Goal: Information Seeking & Learning: Check status

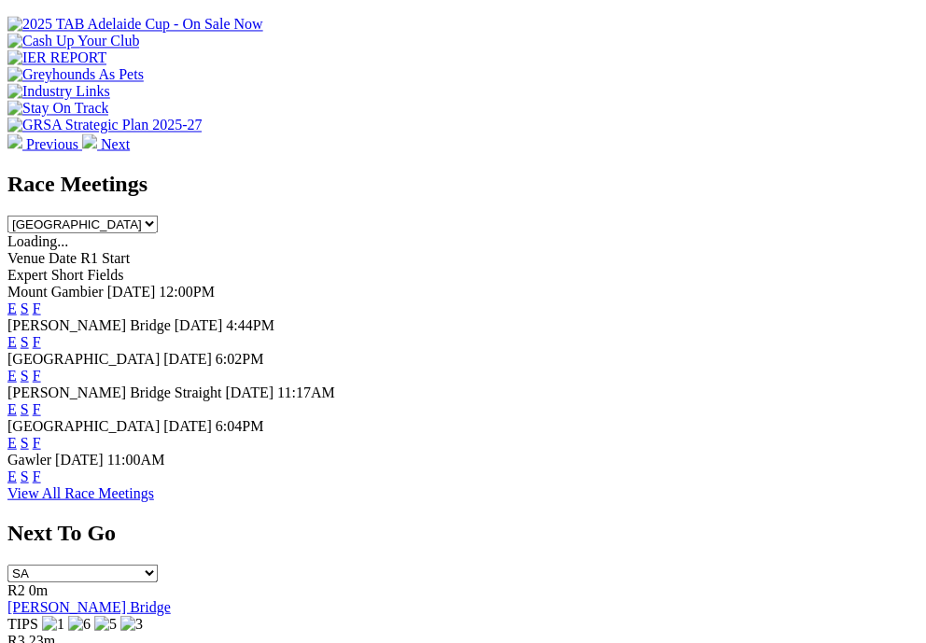
scroll to position [846, 0]
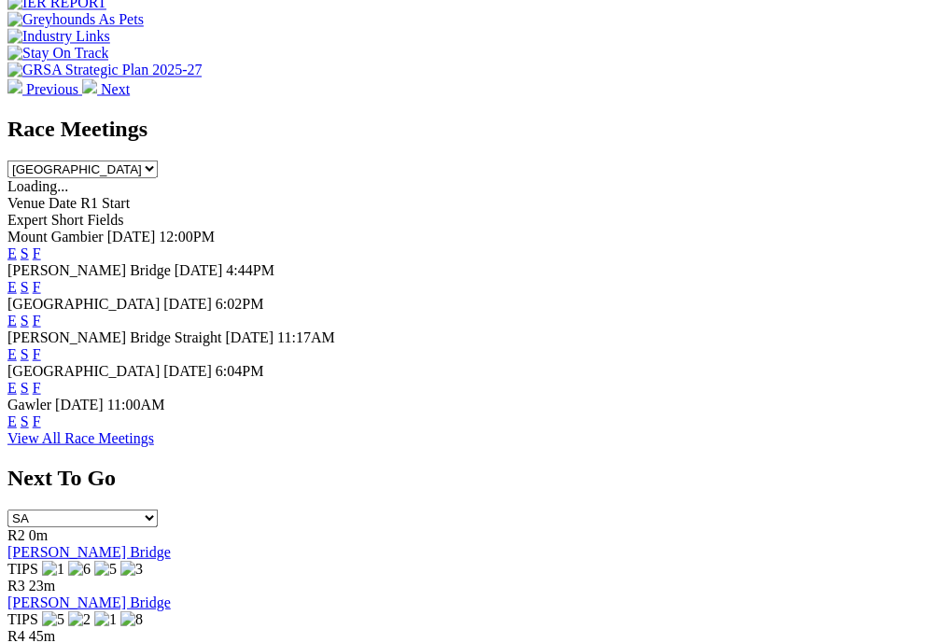
click at [41, 245] on link "F" at bounding box center [37, 253] width 8 height 16
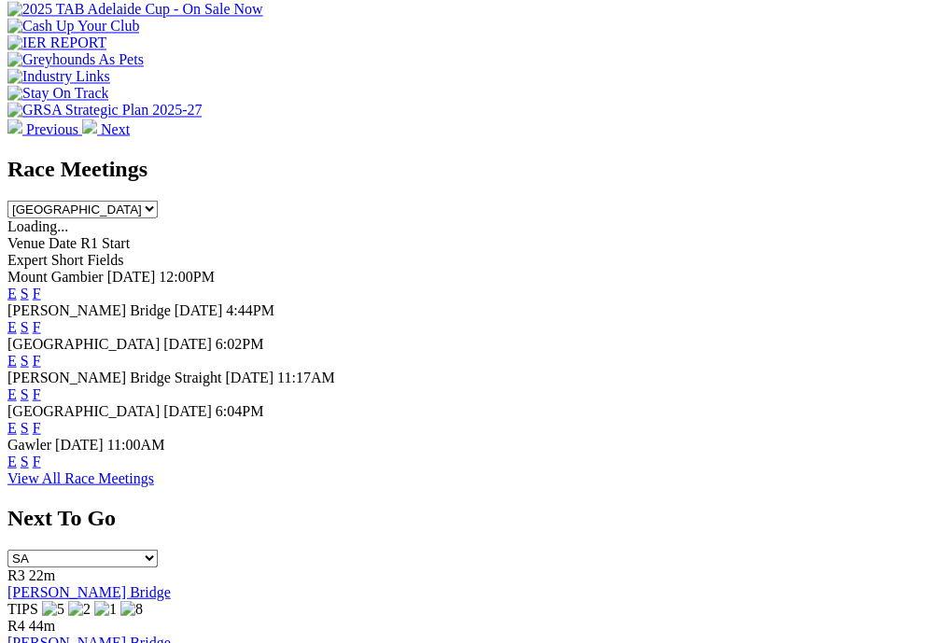
scroll to position [848, 0]
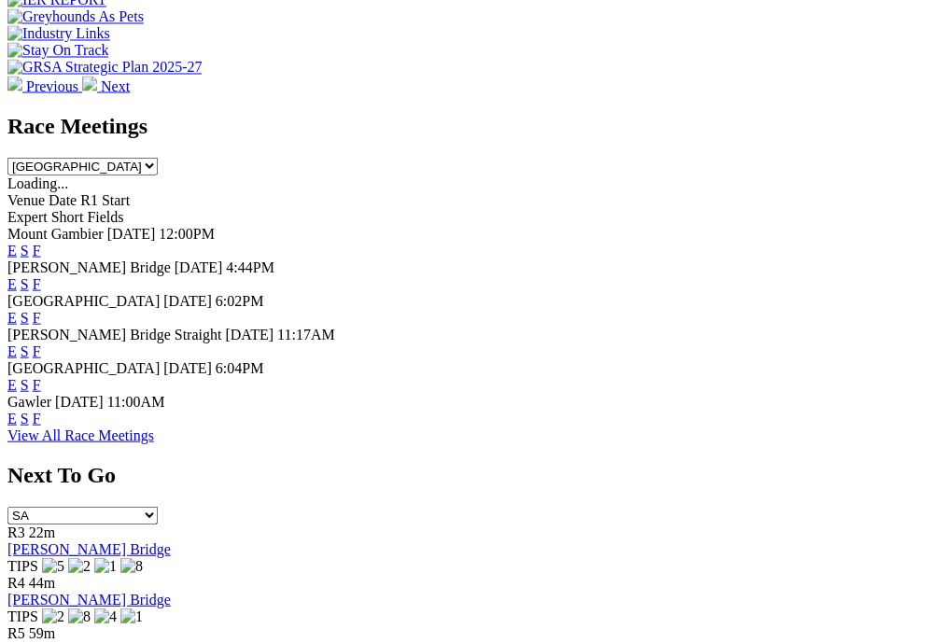
click at [41, 309] on link "F" at bounding box center [37, 317] width 8 height 16
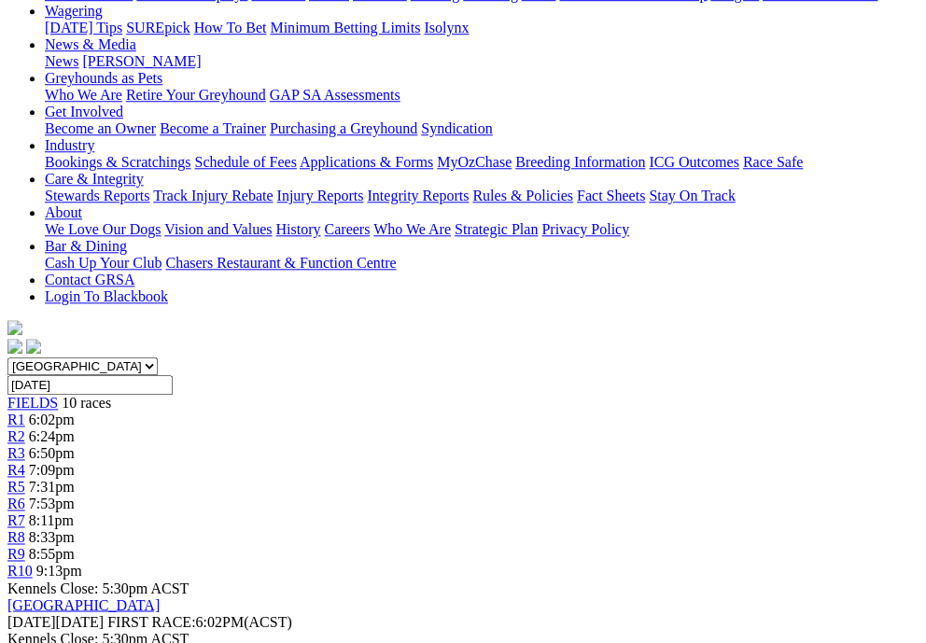
scroll to position [330, 0]
